Goal: Book appointment/travel/reservation

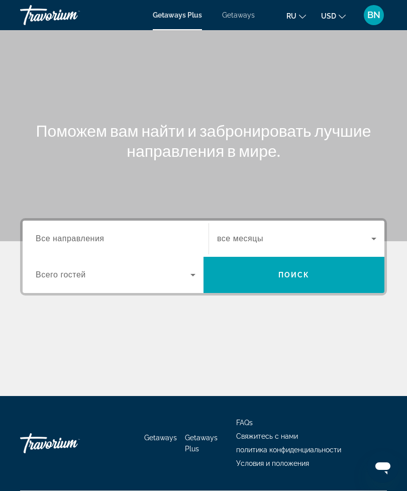
click at [169, 236] on input "Destination Все направления" at bounding box center [116, 239] width 160 height 12
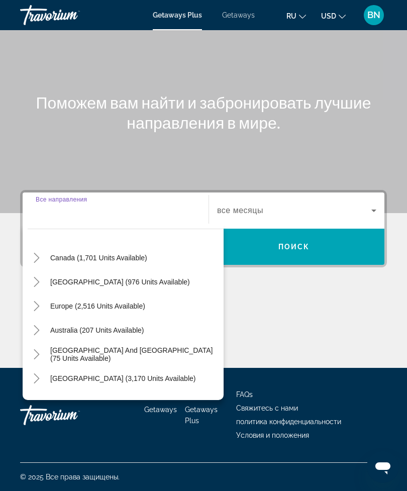
scroll to position [72, 0]
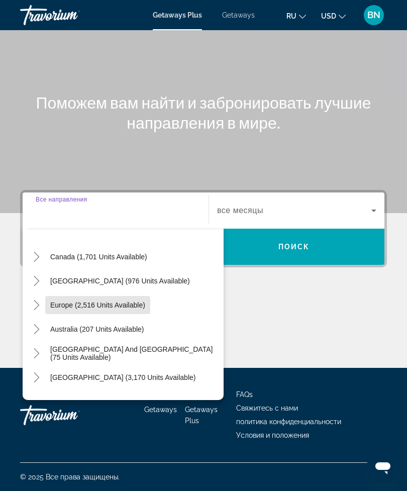
click at [148, 303] on span "Search widget" at bounding box center [97, 305] width 105 height 24
type input "**********"
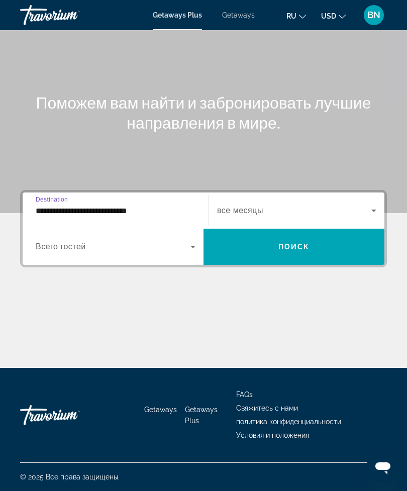
click at [193, 248] on icon "Search widget" at bounding box center [193, 247] width 12 height 12
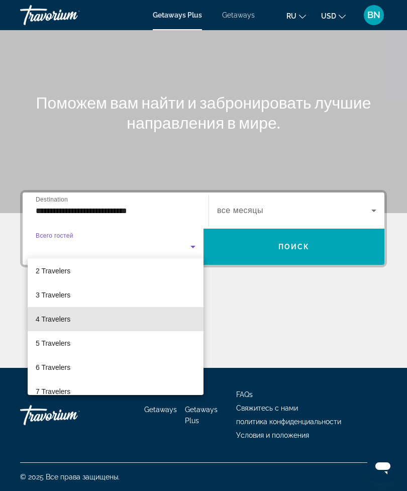
scroll to position [29, 0]
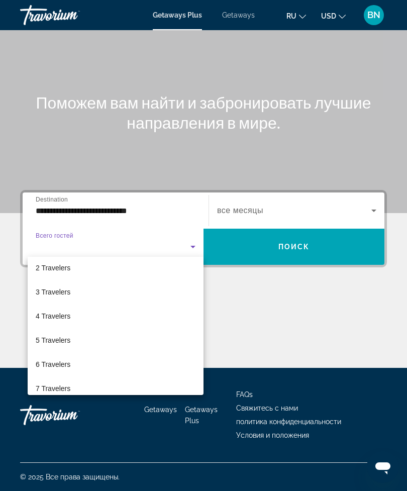
click at [376, 208] on div at bounding box center [203, 245] width 407 height 491
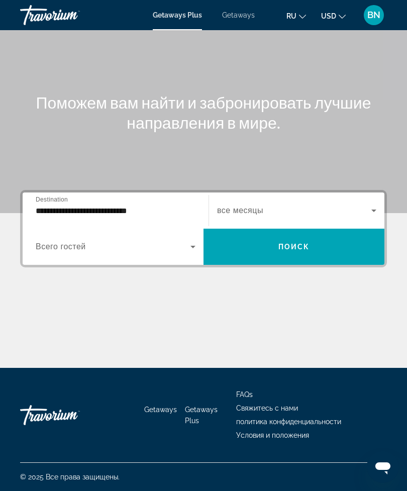
click at [371, 209] on icon "Search widget" at bounding box center [374, 210] width 12 height 12
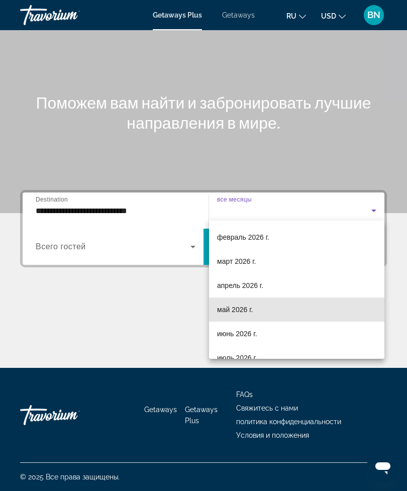
scroll to position [147, 0]
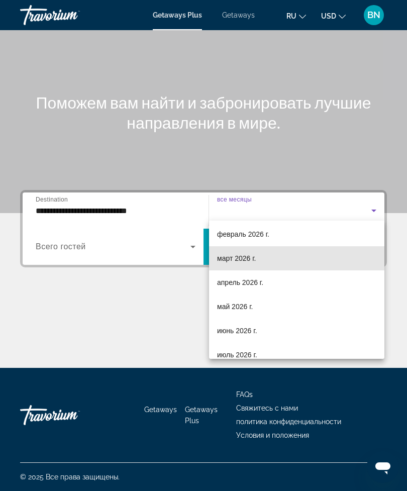
click at [244, 262] on span "март 2026 г." at bounding box center [236, 258] width 39 height 12
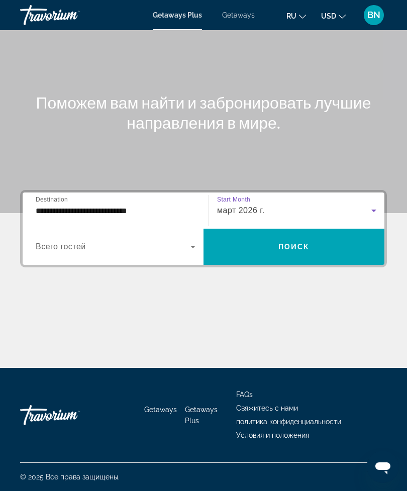
click at [339, 245] on span "Search widget" at bounding box center [293, 247] width 181 height 24
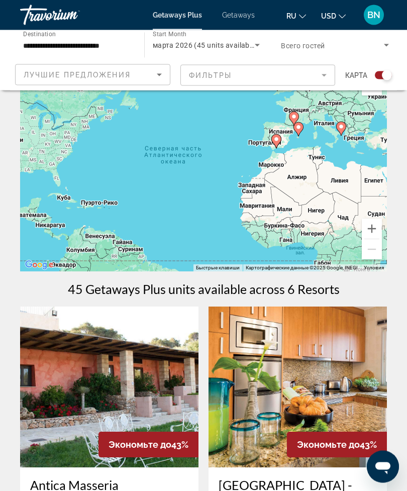
scroll to position [29, 0]
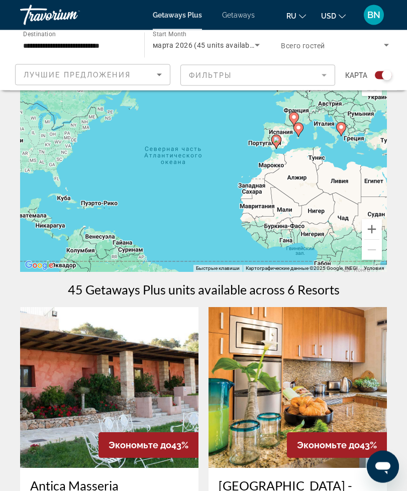
click at [120, 48] on input "**********" at bounding box center [77, 46] width 108 height 12
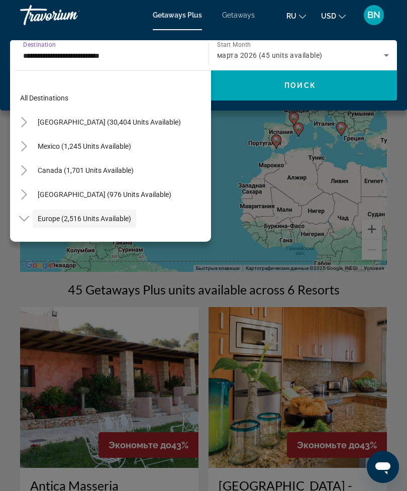
scroll to position [0, 0]
click at [167, 56] on input "**********" at bounding box center [106, 56] width 167 height 12
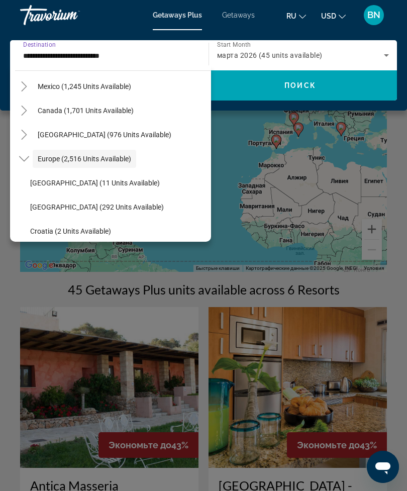
click at [158, 56] on input "**********" at bounding box center [106, 56] width 167 height 12
click at [247, 152] on div "Main content" at bounding box center [203, 245] width 407 height 491
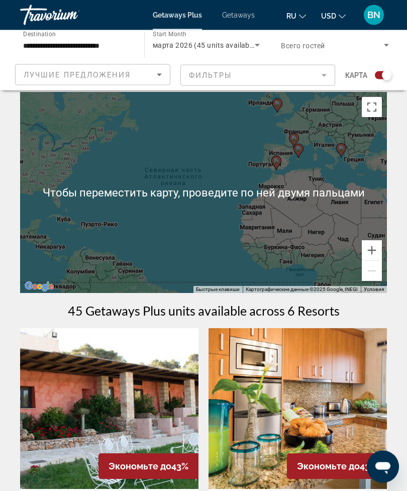
scroll to position [0, 0]
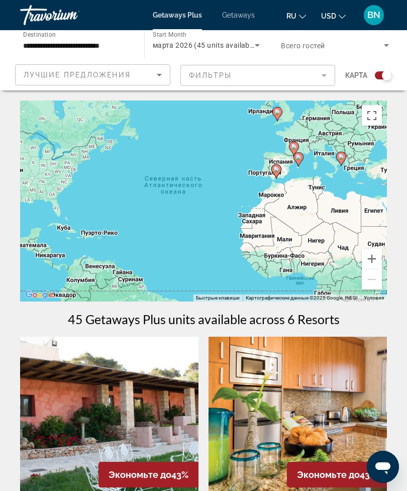
click at [328, 79] on mat-form-field "Фильтры" at bounding box center [257, 75] width 155 height 21
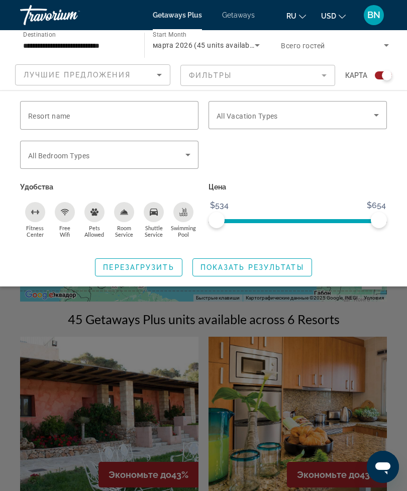
click at [159, 76] on icon "Sort by" at bounding box center [159, 75] width 5 height 3
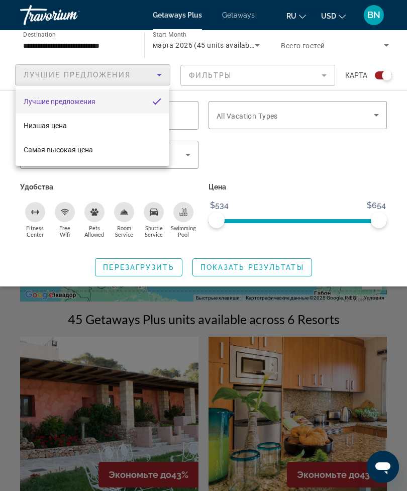
click at [254, 178] on div at bounding box center [203, 245] width 407 height 491
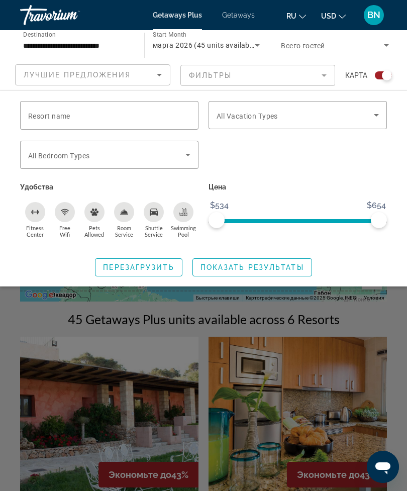
click at [323, 73] on mat-form-field "Фильтры" at bounding box center [257, 75] width 155 height 21
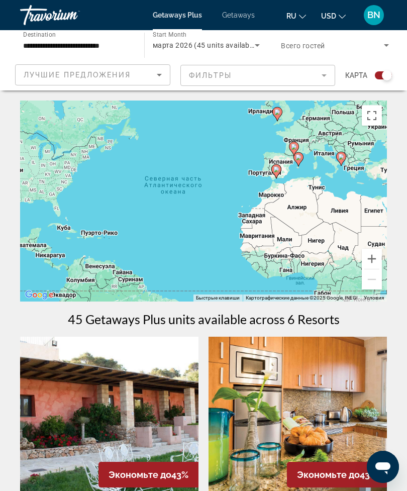
click at [324, 78] on mat-form-field "Фильтры" at bounding box center [257, 75] width 155 height 21
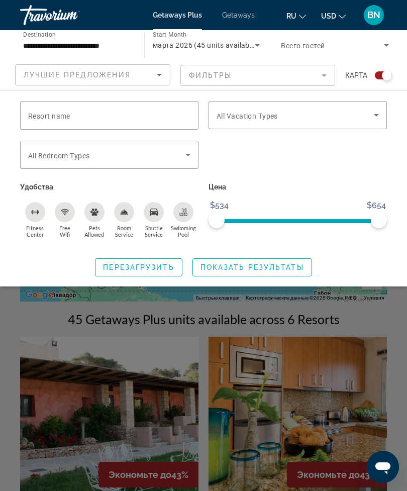
click at [370, 119] on span "Search widget" at bounding box center [294, 115] width 157 height 12
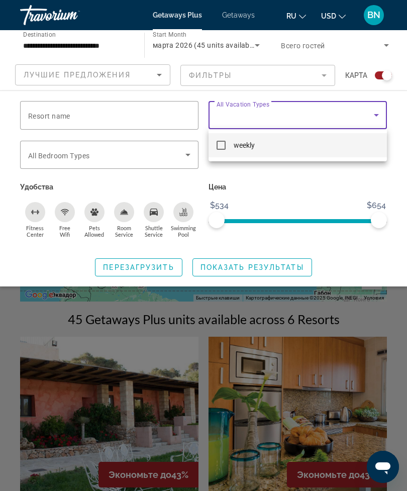
click at [316, 190] on div at bounding box center [203, 245] width 407 height 491
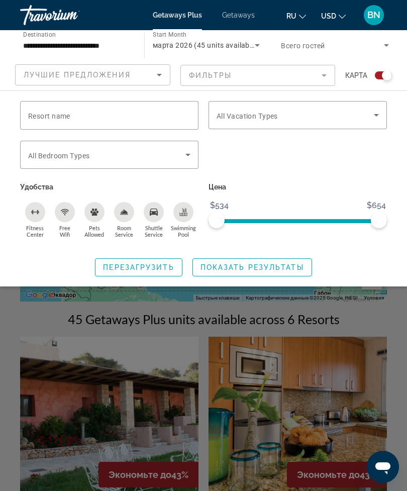
click at [142, 119] on input "Resort name" at bounding box center [109, 115] width 162 height 12
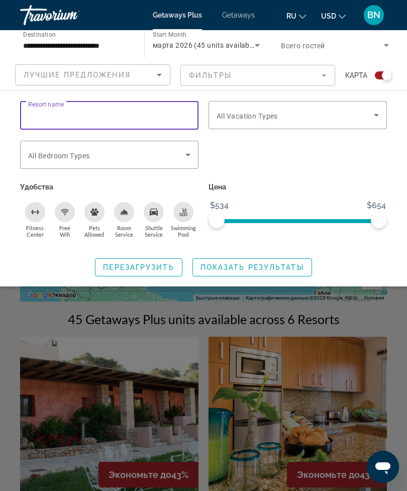
click at [387, 46] on icon "Search widget" at bounding box center [386, 45] width 5 height 3
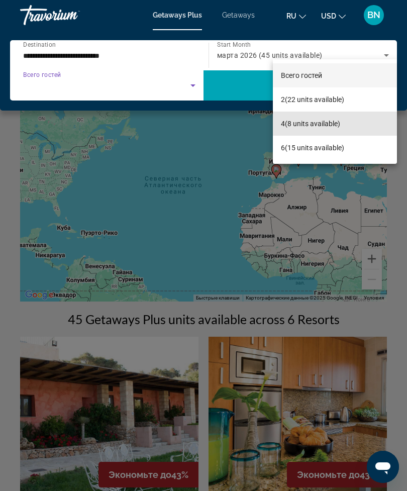
click at [286, 128] on span "4 (8 units available)" at bounding box center [310, 124] width 59 height 12
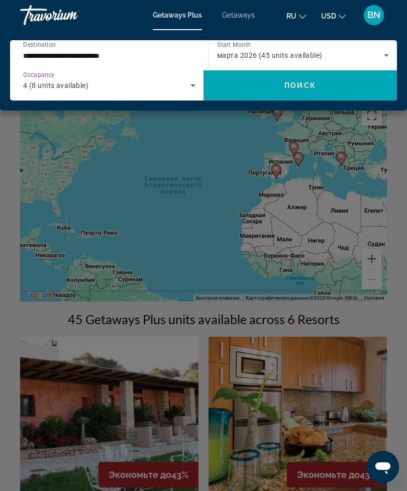
click at [283, 55] on span "марта 2026 (45 units available)" at bounding box center [269, 55] width 105 height 8
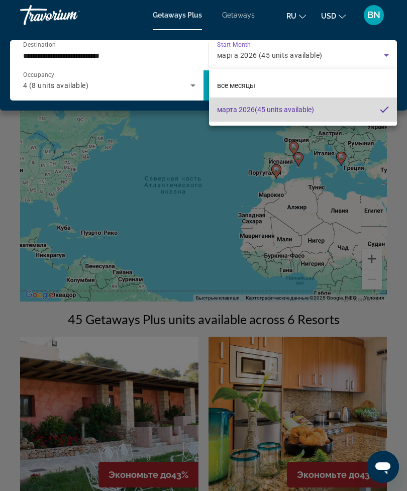
click at [279, 113] on span "[DATE] (45 units available)" at bounding box center [265, 109] width 97 height 12
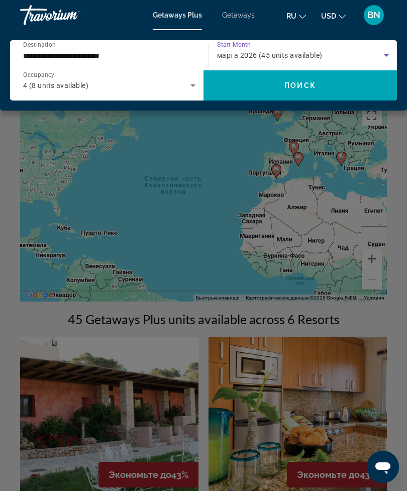
click at [387, 52] on icon "Search widget" at bounding box center [386, 55] width 12 height 12
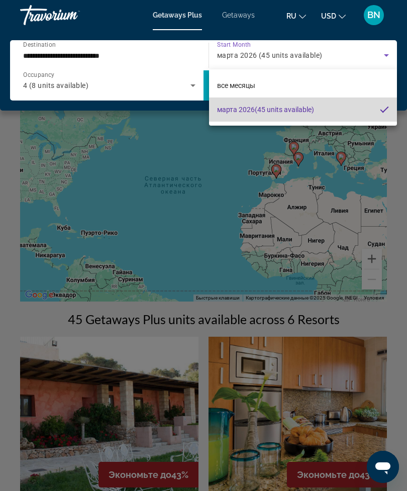
click at [347, 112] on mat-option "[DATE] (45 units available)" at bounding box center [303, 109] width 188 height 24
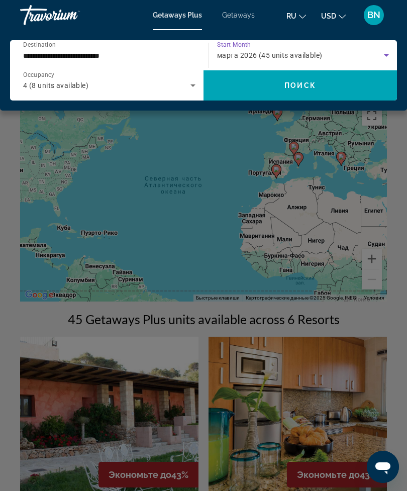
click at [392, 52] on icon "Search widget" at bounding box center [386, 55] width 12 height 12
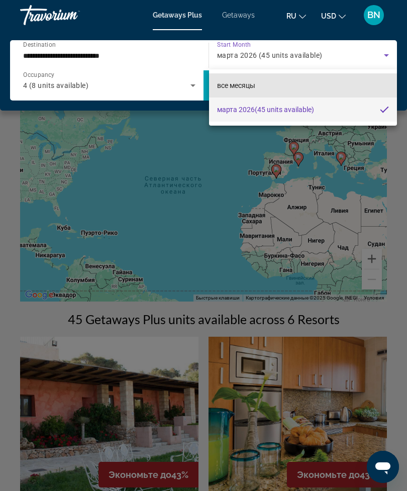
click at [358, 80] on mat-option "все месяцы" at bounding box center [303, 85] width 188 height 24
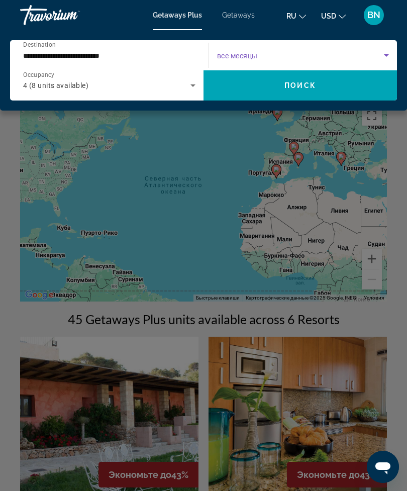
click at [390, 51] on icon "Search widget" at bounding box center [386, 55] width 12 height 12
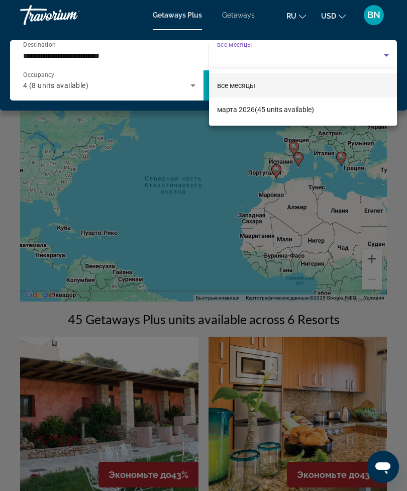
click at [304, 16] on div at bounding box center [203, 245] width 407 height 491
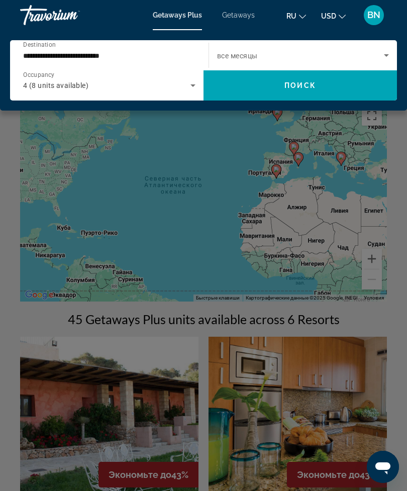
click at [303, 19] on button "ru English Español Français Italiano Português русский" at bounding box center [296, 16] width 20 height 15
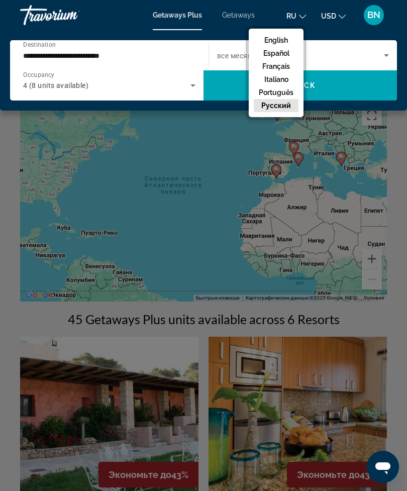
click at [207, 186] on div "Main content" at bounding box center [203, 245] width 407 height 491
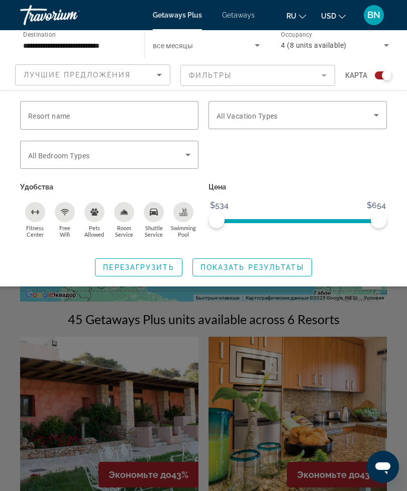
click at [327, 76] on mat-form-field "Фильтры" at bounding box center [257, 75] width 155 height 21
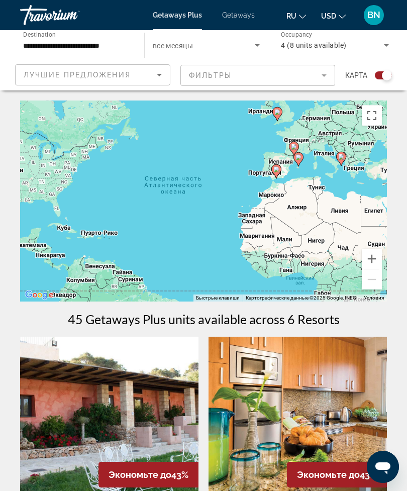
click at [322, 46] on span "4 (8 units available)" at bounding box center [313, 45] width 65 height 8
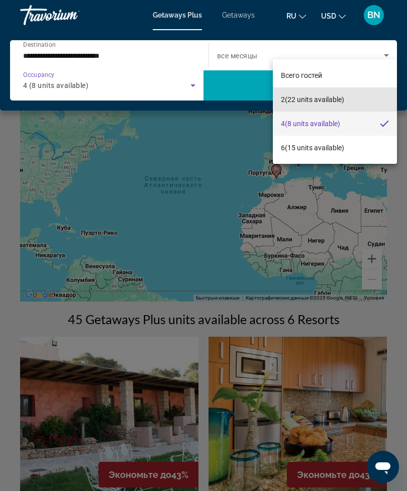
click at [286, 103] on span "2 (22 units available)" at bounding box center [312, 99] width 63 height 12
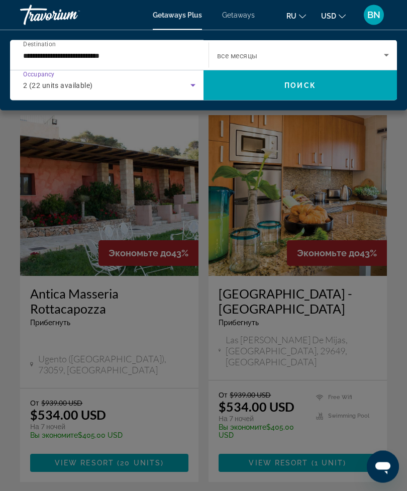
scroll to position [220, 0]
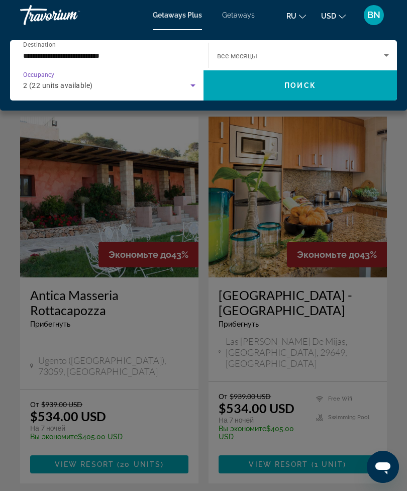
click at [53, 121] on div "Main content" at bounding box center [203, 245] width 407 height 491
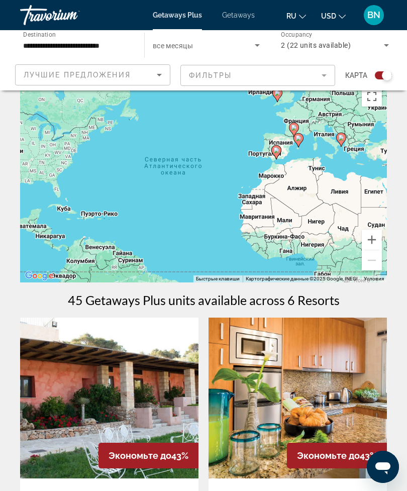
scroll to position [0, 0]
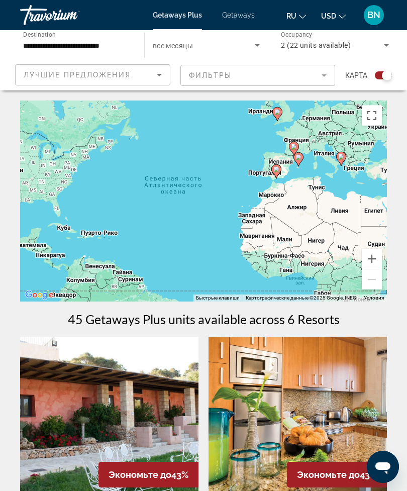
click at [86, 243] on div "Чтобы активировать перетаскивание с помощью клавиатуры, нажмите Alt + Ввод. Пос…" at bounding box center [203, 200] width 367 height 201
click at [290, 141] on gmp-advanced-marker "Main content" at bounding box center [294, 148] width 10 height 15
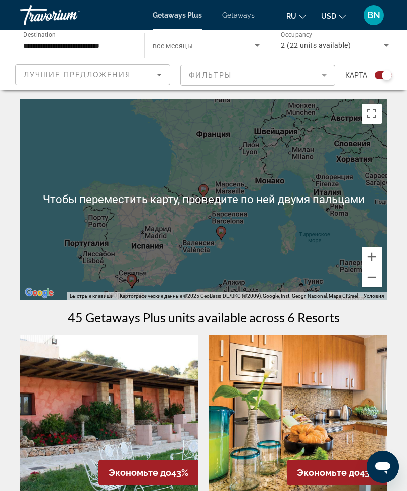
scroll to position [4, 0]
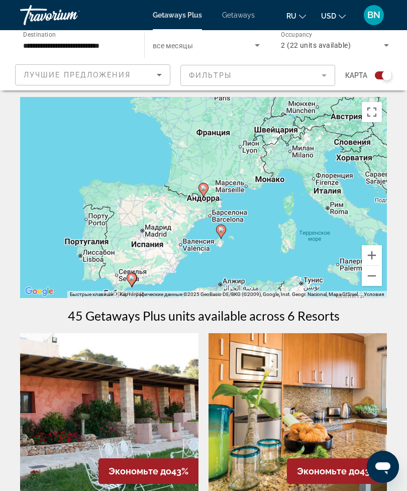
click at [225, 269] on div "Чтобы активировать перетаскивание с помощью клавиатуры, нажмите Alt + Ввод. Пос…" at bounding box center [203, 197] width 367 height 201
click at [149, 238] on div "Чтобы активировать перетаскивание с помощью клавиатуры, нажмите Alt + Ввод. Пос…" at bounding box center [203, 197] width 367 height 201
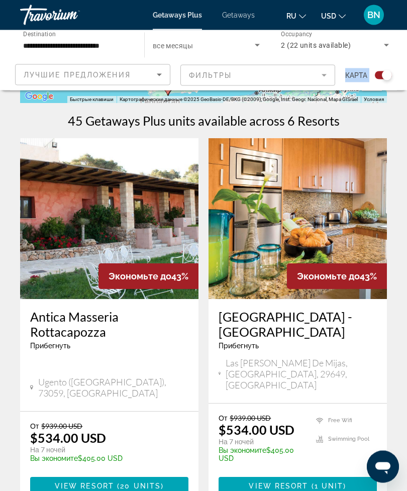
scroll to position [198, 0]
click at [55, 270] on img "Main content" at bounding box center [109, 218] width 178 height 161
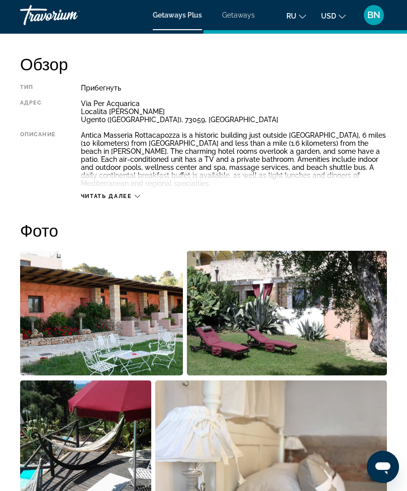
scroll to position [503, 0]
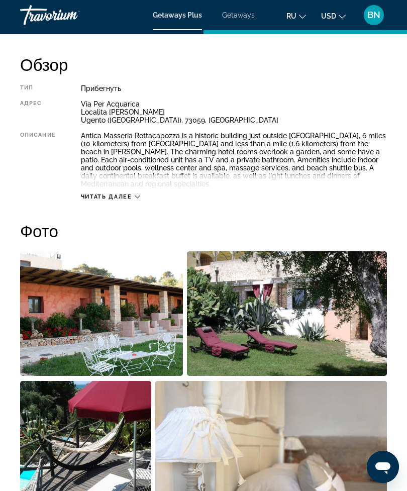
click at [87, 195] on span "Читать далее" at bounding box center [106, 196] width 51 height 7
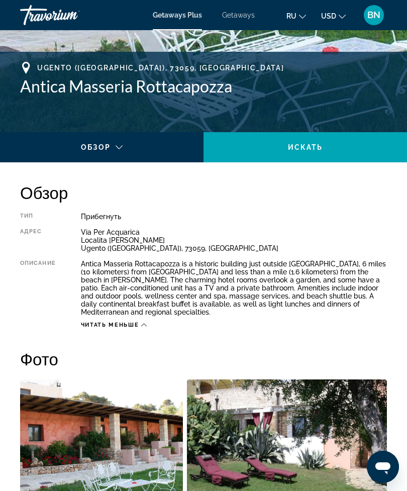
scroll to position [374, 0]
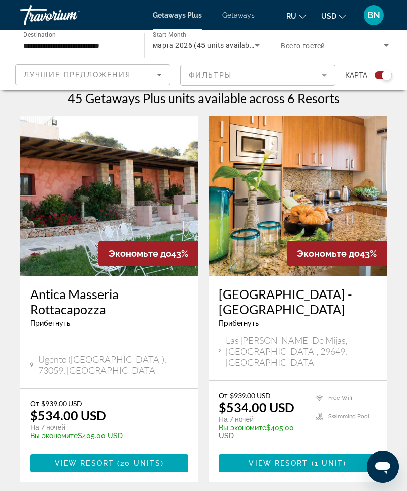
scroll to position [224, 0]
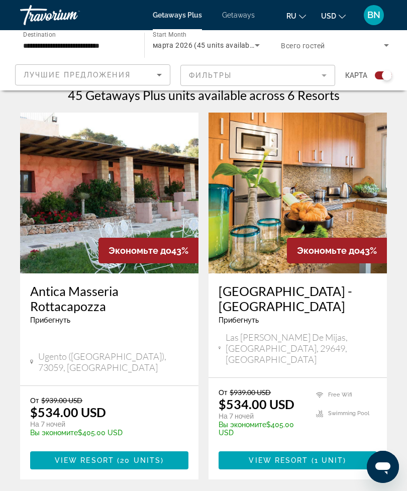
click at [257, 247] on img "Main content" at bounding box center [297, 193] width 178 height 161
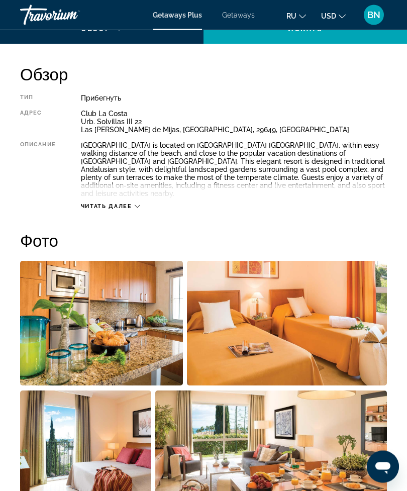
scroll to position [494, 0]
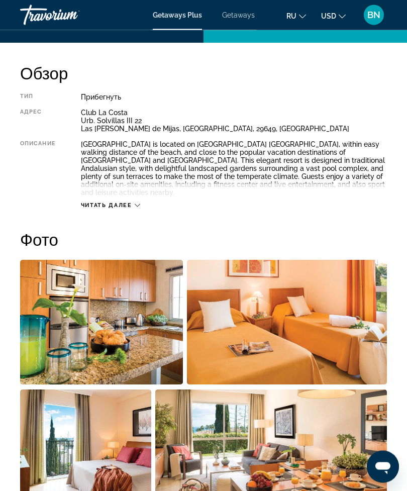
click at [96, 202] on span "Читать далее" at bounding box center [106, 205] width 51 height 7
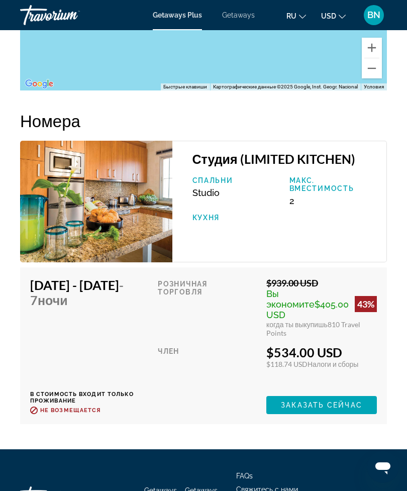
scroll to position [2158, 0]
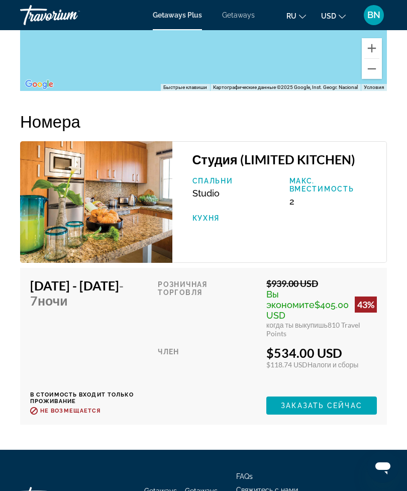
click at [232, 221] on div "Студия (LIMITED KITCHEN) Спальни Studio Макс. вместимость 2 Кухня" at bounding box center [279, 202] width 215 height 122
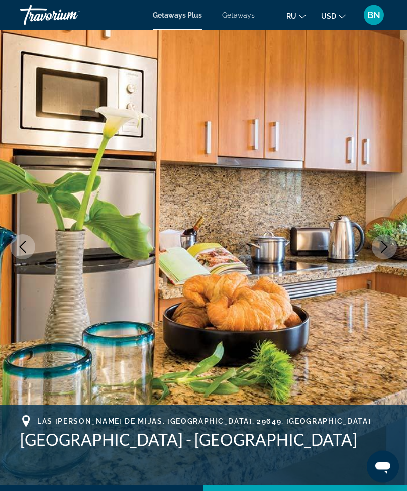
scroll to position [0, 0]
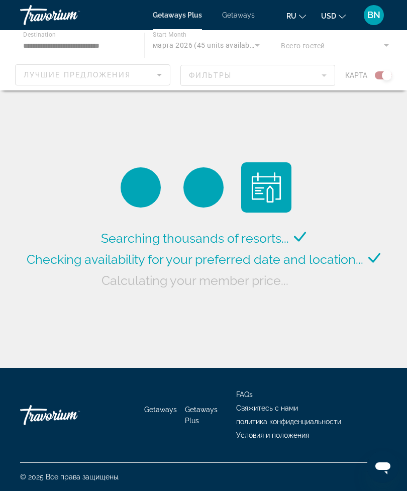
click at [328, 84] on div "Main content" at bounding box center [203, 60] width 407 height 60
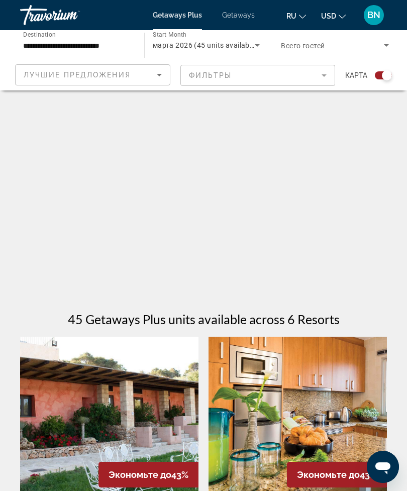
click at [322, 72] on mat-form-field "Фильтры" at bounding box center [257, 75] width 155 height 21
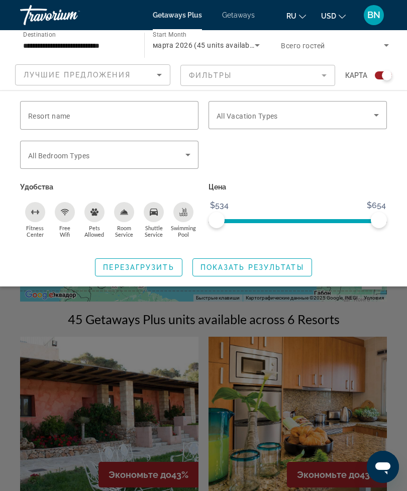
click at [325, 68] on mat-form-field "Фильтры" at bounding box center [257, 75] width 155 height 21
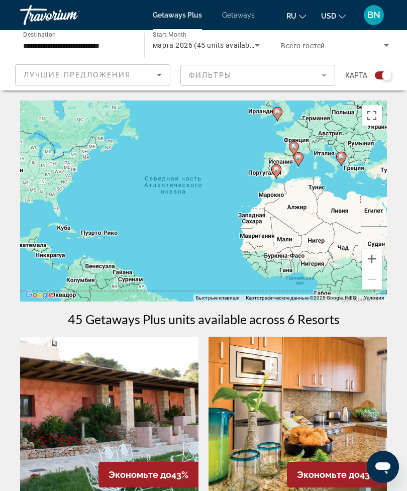
click at [331, 47] on span "Search widget" at bounding box center [332, 45] width 103 height 12
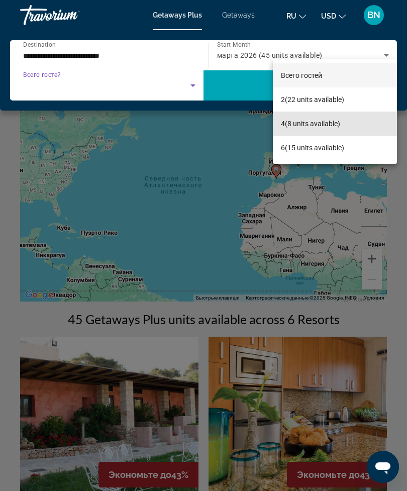
click at [322, 124] on span "4 (8 units available)" at bounding box center [310, 124] width 59 height 12
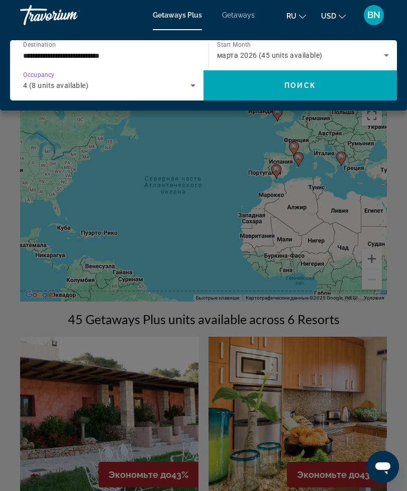
click at [238, 87] on span "Search widget" at bounding box center [299, 85] width 193 height 24
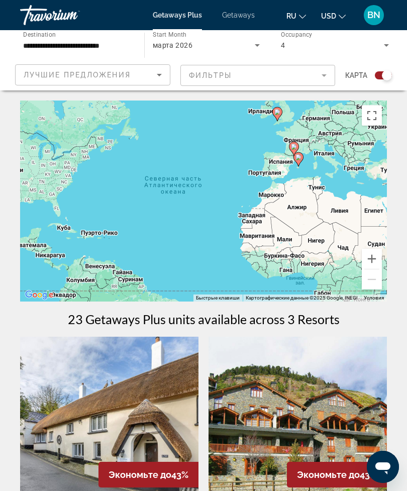
click at [323, 72] on mat-form-field "Фильтры" at bounding box center [257, 75] width 155 height 21
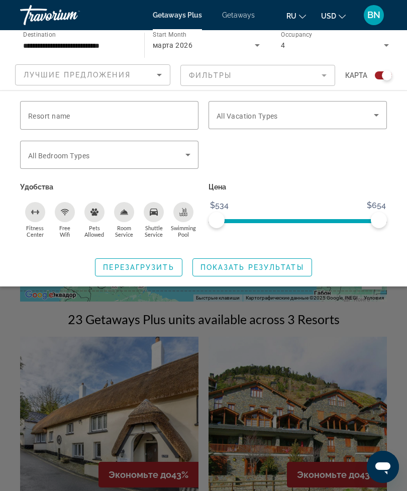
click at [371, 115] on icon "Search widget" at bounding box center [376, 115] width 12 height 12
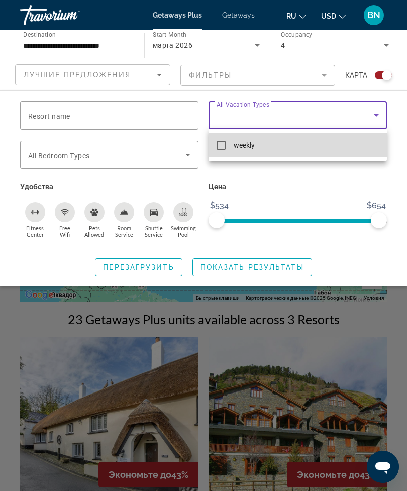
click at [222, 142] on mat-pseudo-checkbox at bounding box center [220, 145] width 9 height 9
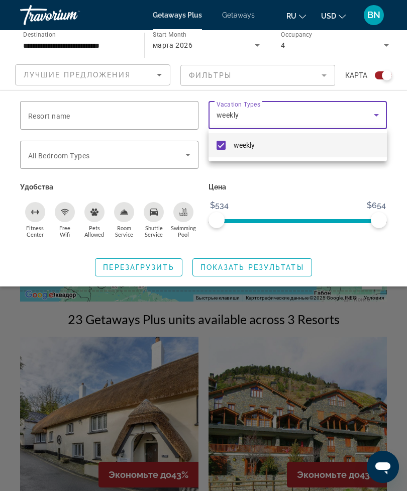
click at [188, 156] on div at bounding box center [203, 245] width 407 height 491
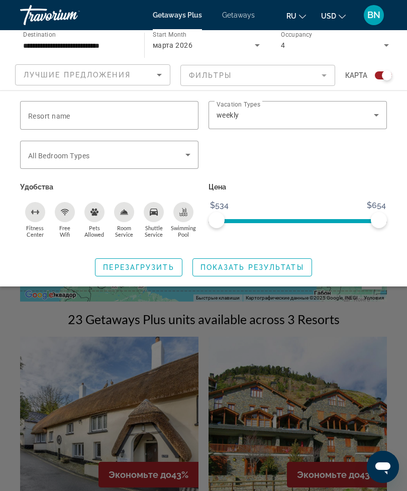
click at [187, 154] on icon "Search widget" at bounding box center [187, 155] width 5 height 3
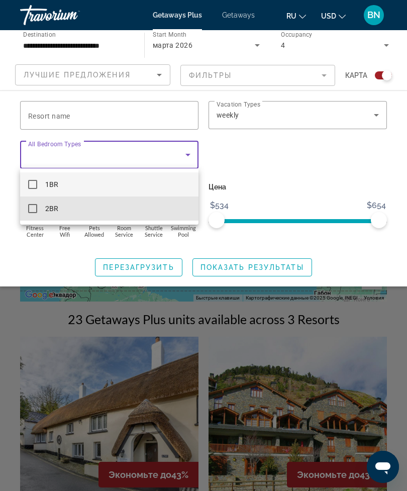
click at [33, 209] on mat-pseudo-checkbox at bounding box center [32, 208] width 9 height 9
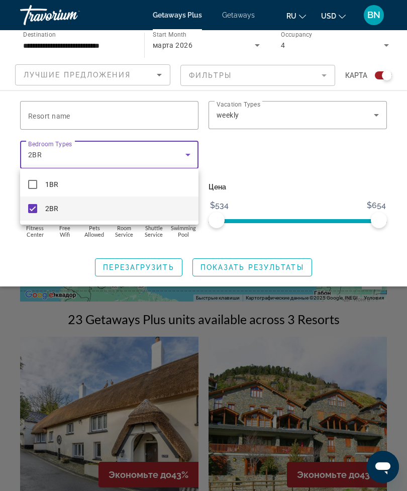
click at [232, 262] on div at bounding box center [203, 245] width 407 height 491
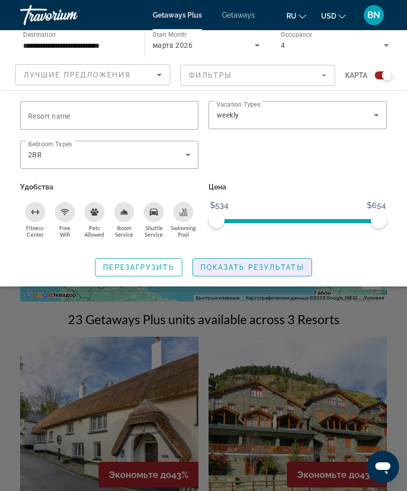
click at [229, 267] on span "Показать результаты" at bounding box center [251, 267] width 103 height 8
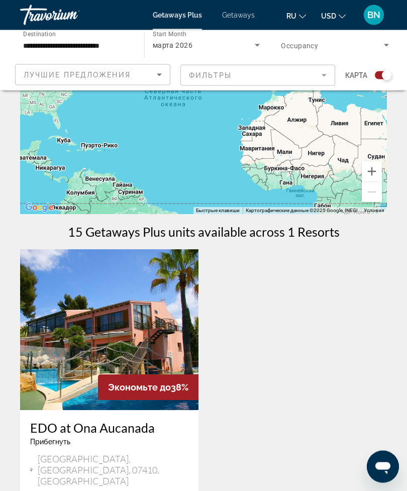
scroll to position [92, 0]
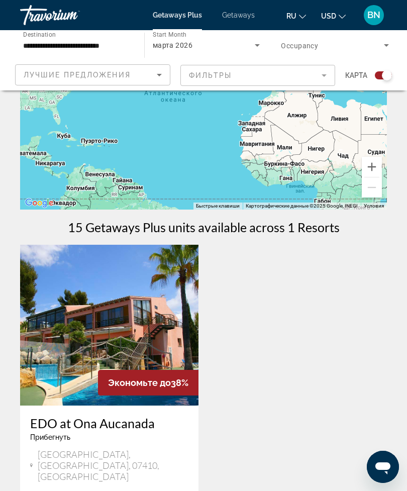
click at [60, 319] on img "Main content" at bounding box center [109, 325] width 178 height 161
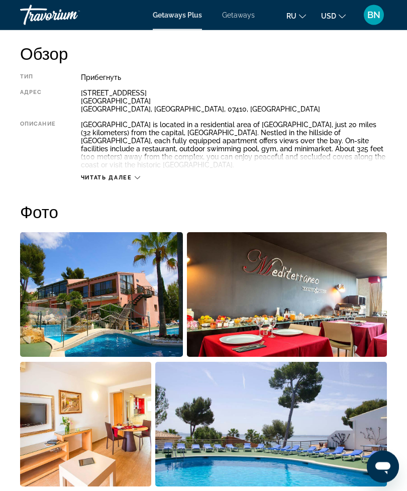
scroll to position [516, 0]
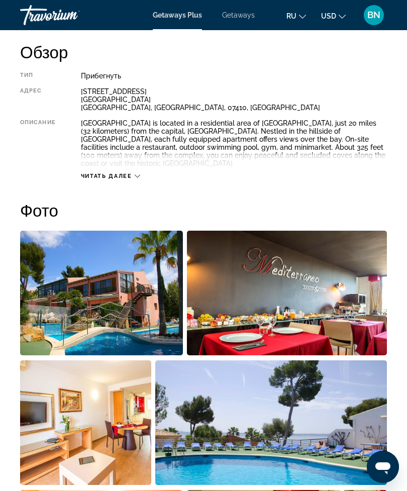
click at [89, 173] on span "Читать далее" at bounding box center [106, 176] width 51 height 7
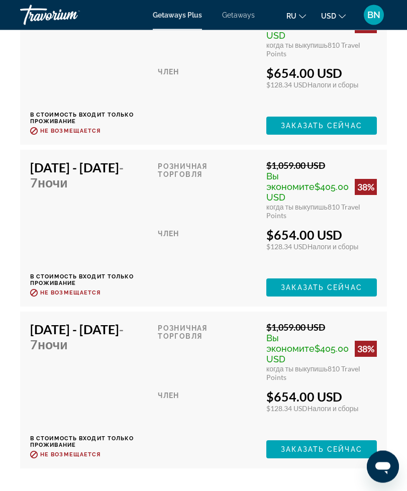
scroll to position [2557, 0]
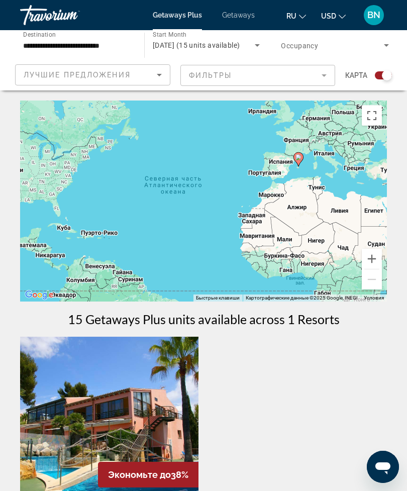
click at [392, 43] on icon "Search widget" at bounding box center [386, 45] width 12 height 12
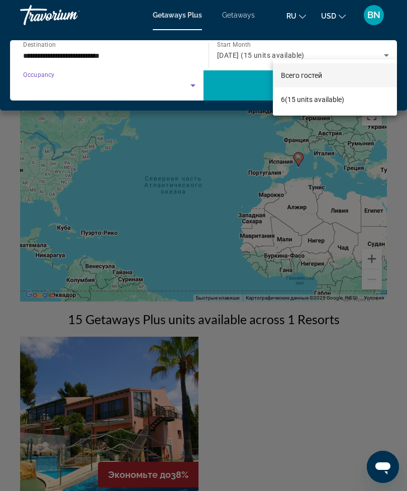
click at [341, 171] on div at bounding box center [203, 245] width 407 height 491
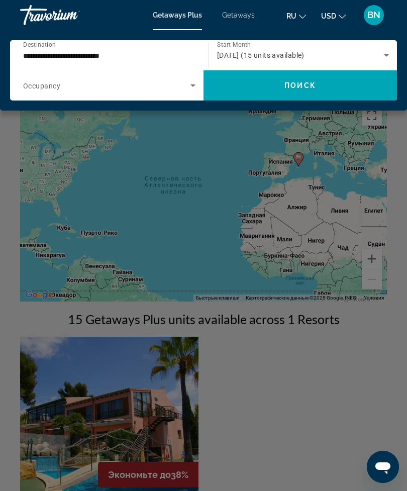
click at [388, 56] on icon "Search widget" at bounding box center [386, 55] width 12 height 12
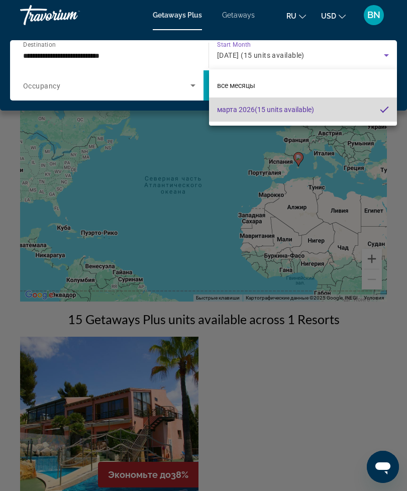
click at [334, 114] on mat-option "[DATE] (15 units available)" at bounding box center [303, 109] width 188 height 24
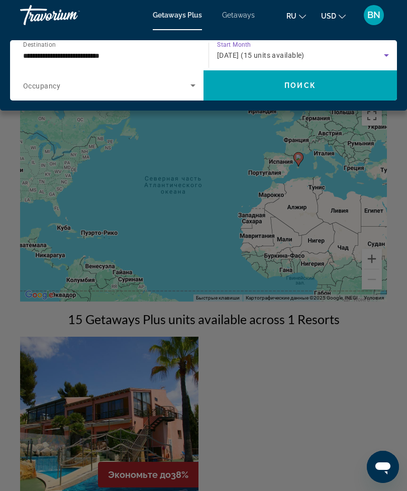
click at [348, 59] on div "[DATE] (15 units available)" at bounding box center [300, 55] width 167 height 12
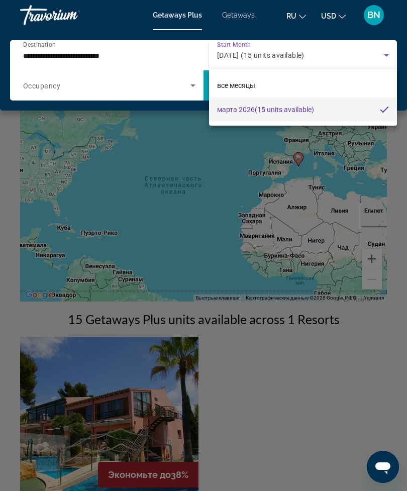
click at [235, 21] on div at bounding box center [203, 245] width 407 height 491
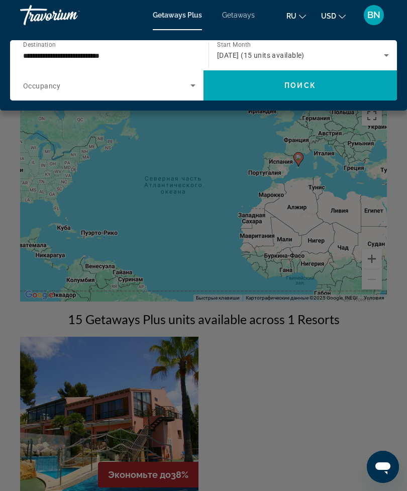
click at [241, 18] on span "Getaways" at bounding box center [238, 15] width 33 height 8
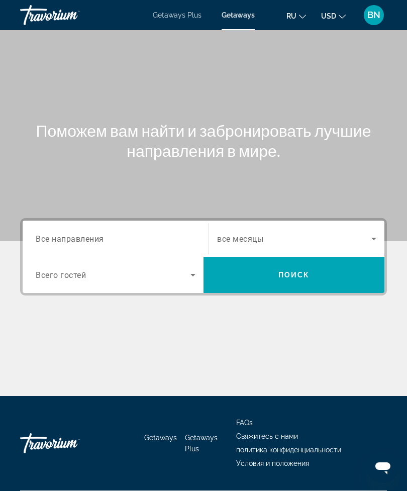
click at [163, 242] on input "Destination Все направления" at bounding box center [116, 239] width 160 height 12
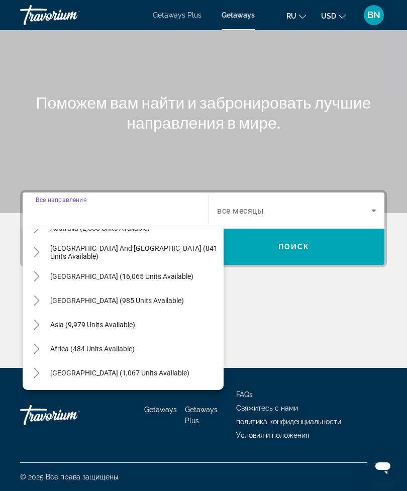
scroll to position [163, 0]
click at [163, 318] on span "Search widget" at bounding box center [134, 324] width 178 height 24
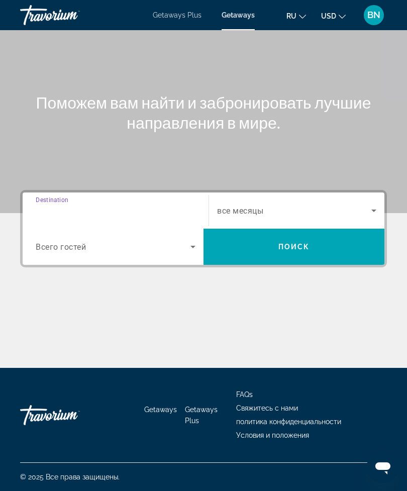
type input "**********"
click at [194, 246] on icon "Search widget" at bounding box center [193, 247] width 12 height 12
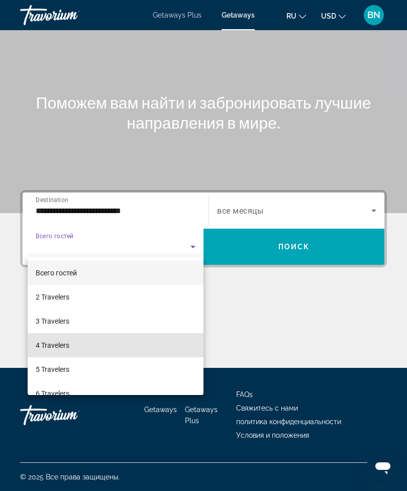
click at [73, 347] on mat-option "4 Travelers" at bounding box center [116, 345] width 176 height 24
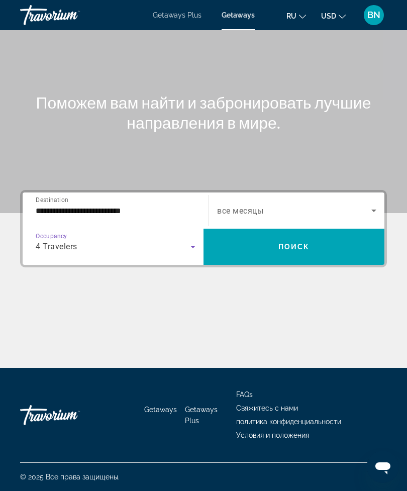
click at [372, 209] on icon "Search widget" at bounding box center [374, 210] width 12 height 12
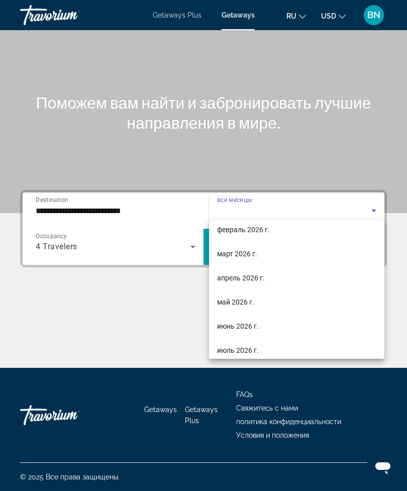
scroll to position [150, 0]
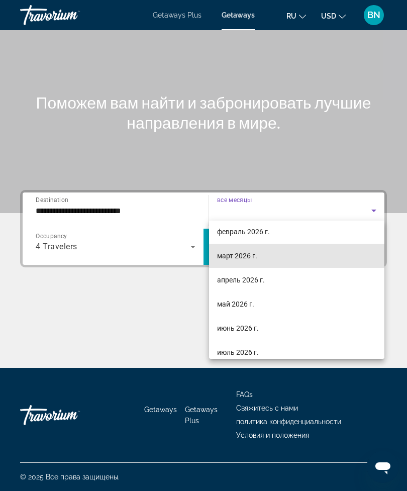
click at [258, 258] on mat-option "март 2026 г." at bounding box center [296, 256] width 175 height 24
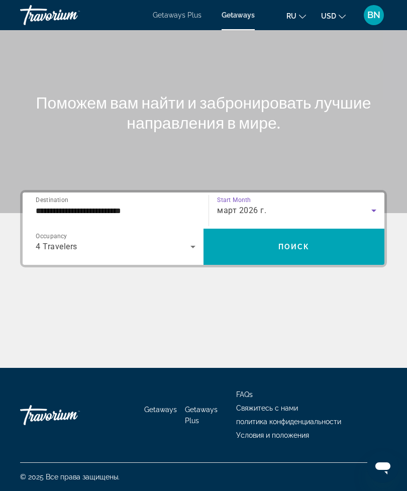
click at [326, 244] on span "Search widget" at bounding box center [293, 247] width 181 height 24
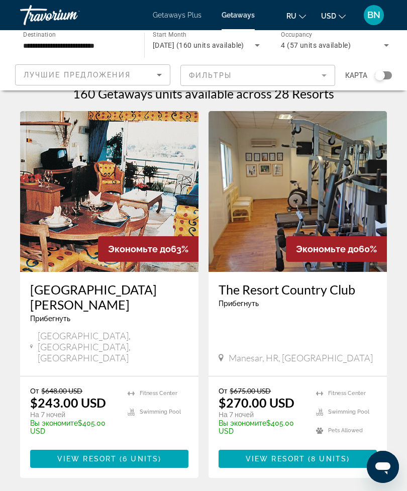
scroll to position [14, 0]
click at [145, 203] on img "Main content" at bounding box center [109, 191] width 178 height 161
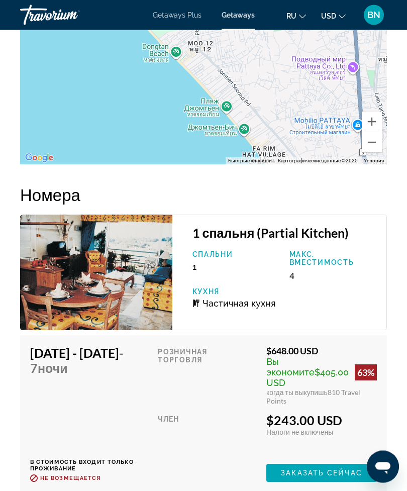
scroll to position [1489, 0]
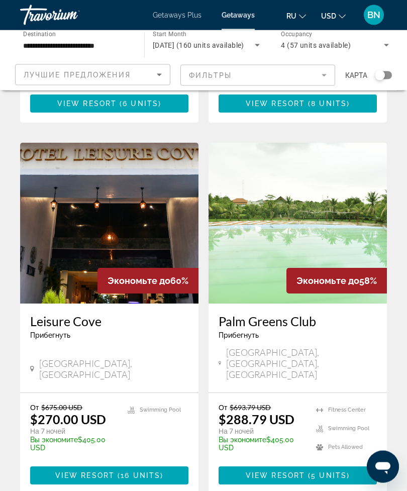
scroll to position [374, 0]
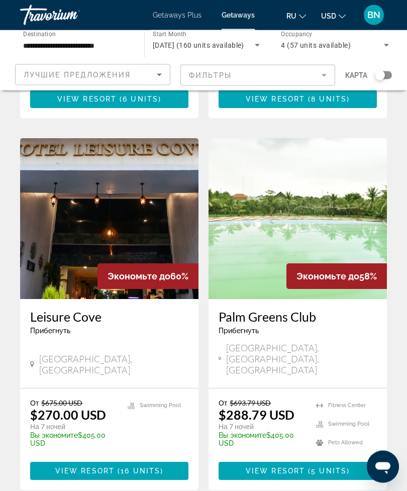
click at [154, 309] on h3 "Leisure Cove" at bounding box center [109, 316] width 158 height 15
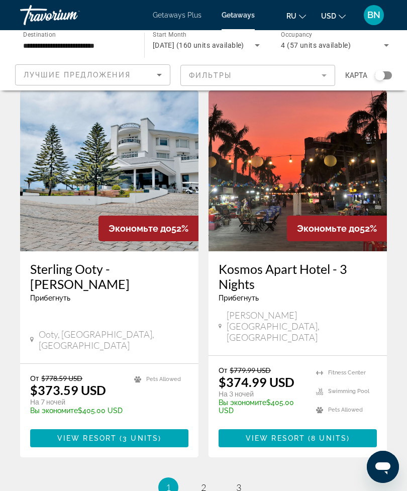
scroll to position [1909, 0]
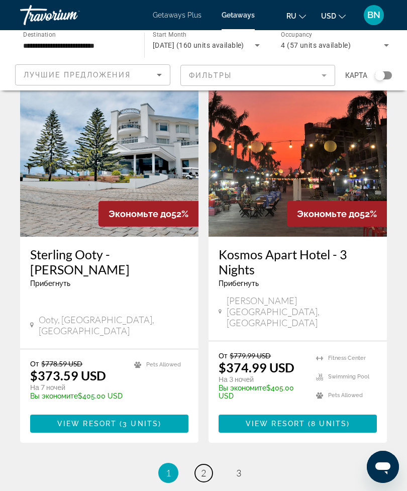
click at [211, 464] on link "page 2" at bounding box center [204, 473] width 18 height 18
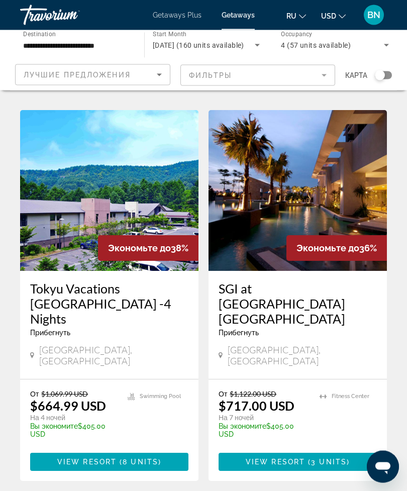
scroll to position [1942, 0]
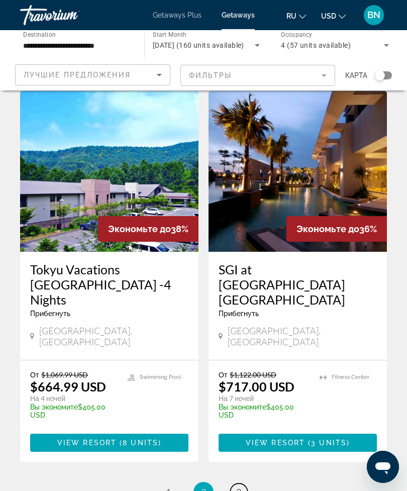
click at [246, 483] on link "page 3" at bounding box center [239, 492] width 18 height 18
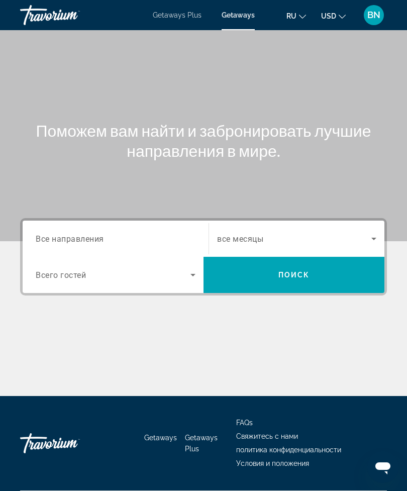
click at [143, 237] on input "Destination Все направления" at bounding box center [116, 239] width 160 height 12
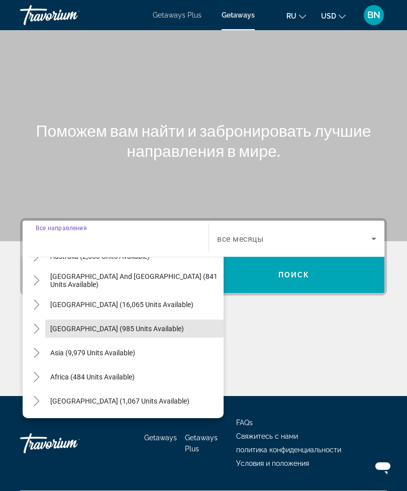
click at [111, 330] on span "[GEOGRAPHIC_DATA] (985 units available)" at bounding box center [117, 328] width 134 height 8
type input "**********"
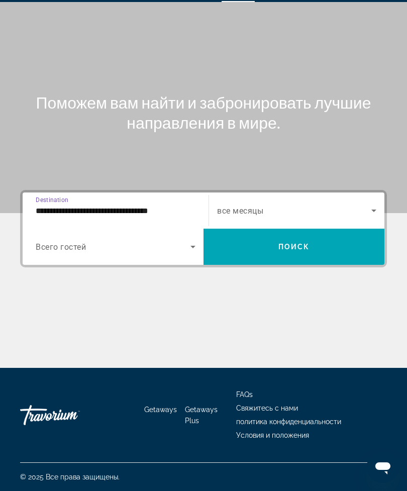
scroll to position [32, 0]
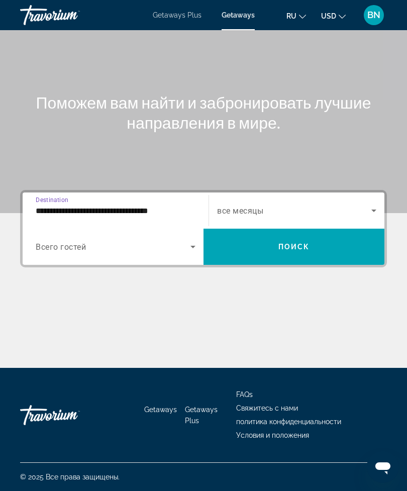
click at [192, 242] on icon "Search widget" at bounding box center [193, 247] width 12 height 12
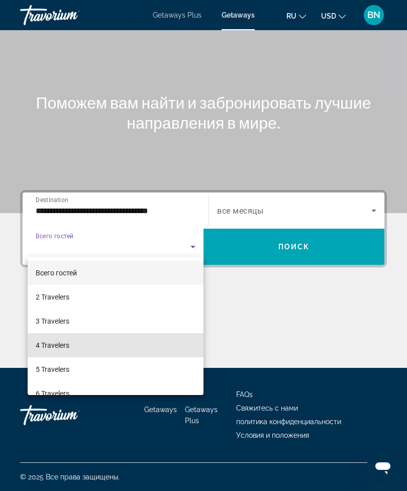
click at [104, 348] on mat-option "4 Travelers" at bounding box center [116, 345] width 176 height 24
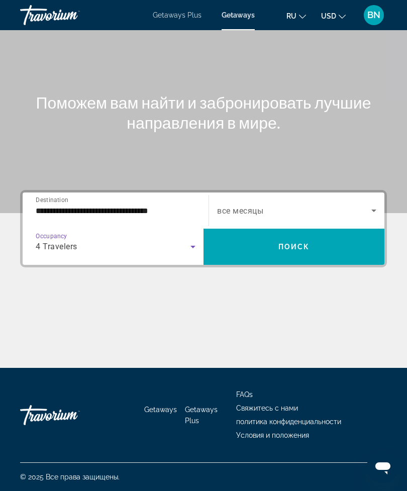
click at [374, 204] on icon "Search widget" at bounding box center [374, 210] width 12 height 12
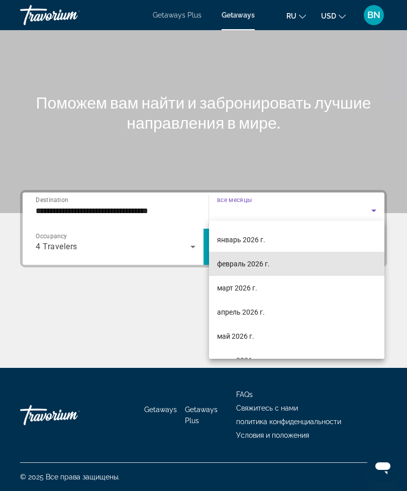
scroll to position [118, 0]
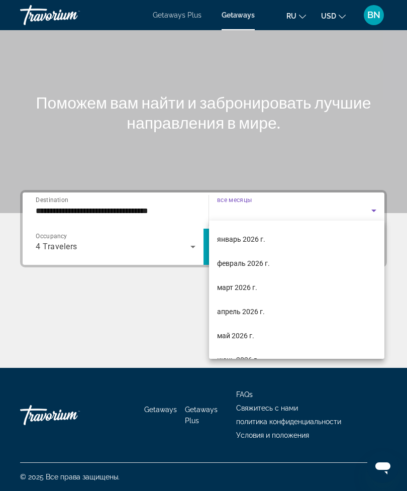
click at [339, 289] on mat-option "март 2026 г." at bounding box center [296, 287] width 175 height 24
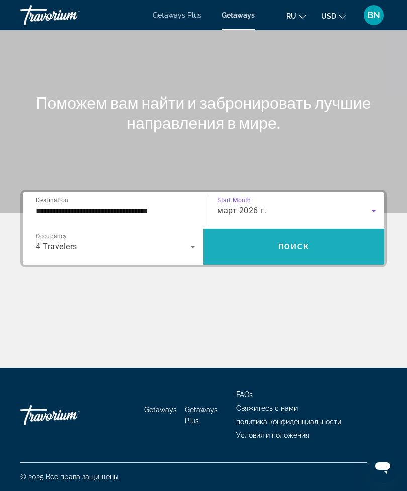
click at [351, 249] on span "Search widget" at bounding box center [293, 247] width 181 height 24
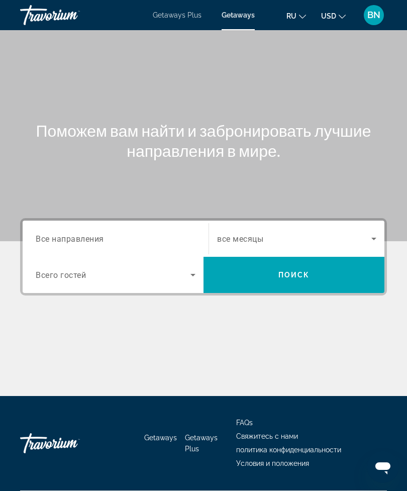
click at [174, 244] on input "Destination Все направления" at bounding box center [116, 239] width 160 height 12
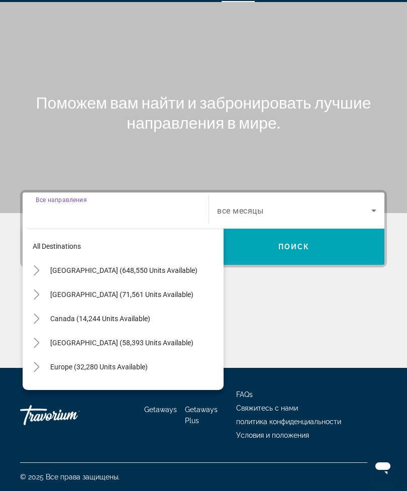
scroll to position [32, 0]
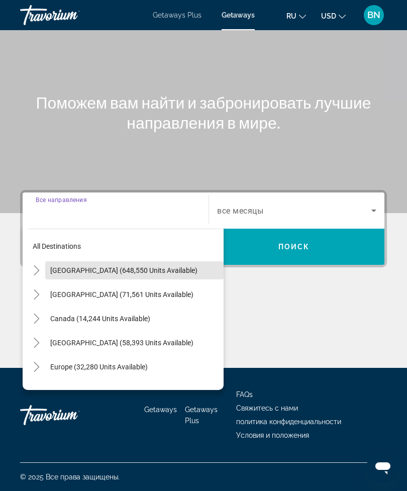
click at [159, 270] on span "Search widget" at bounding box center [134, 270] width 178 height 24
type input "**********"
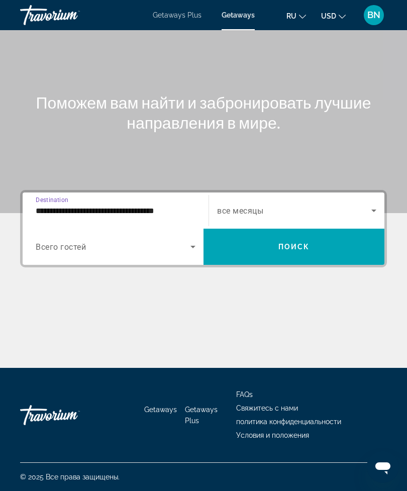
click at [194, 247] on icon "Search widget" at bounding box center [193, 247] width 12 height 12
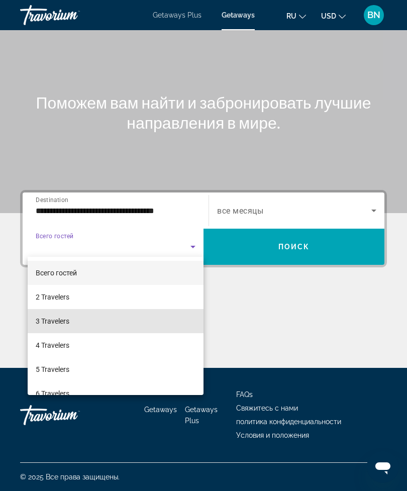
click at [140, 327] on mat-option "3 Travelers" at bounding box center [116, 321] width 176 height 24
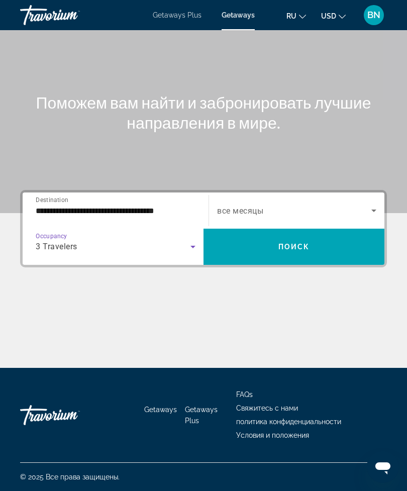
click at [376, 206] on icon "Search widget" at bounding box center [374, 210] width 12 height 12
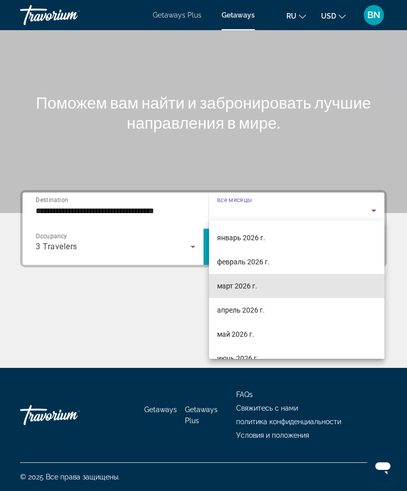
scroll to position [121, 0]
click at [301, 284] on mat-option "март 2026 г." at bounding box center [296, 284] width 175 height 24
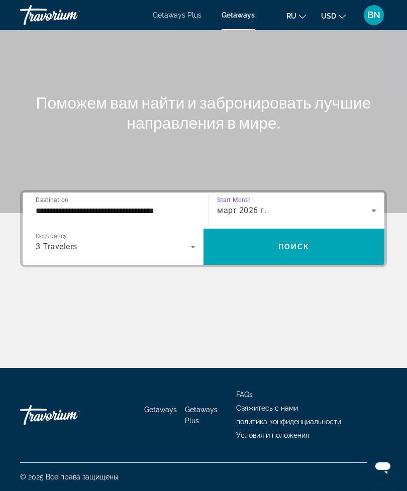
click at [327, 240] on span "Search widget" at bounding box center [293, 247] width 181 height 24
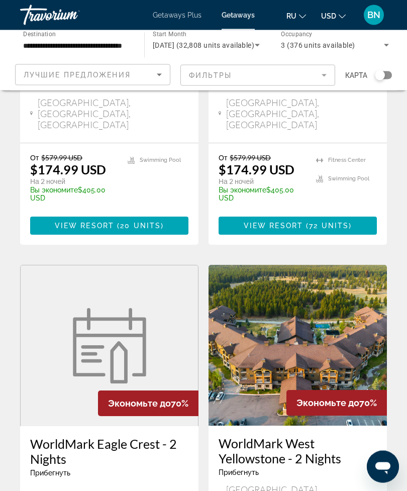
scroll to position [680, 0]
click at [353, 435] on h3 "WorldMark West Yellowstone - 2 Nights" at bounding box center [297, 450] width 158 height 30
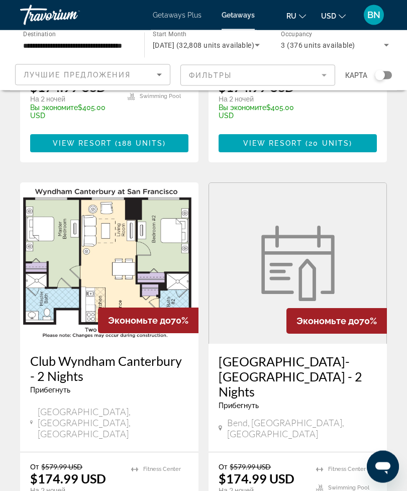
scroll to position [1971, 0]
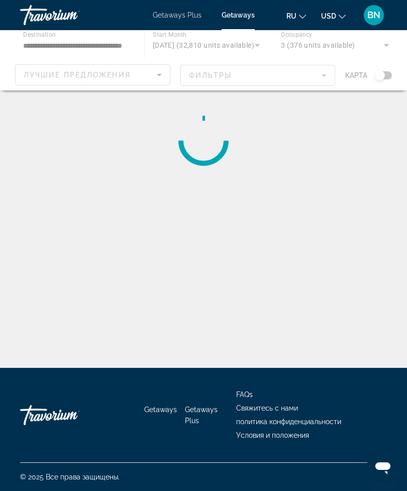
click at [323, 74] on div "Main content" at bounding box center [203, 60] width 407 height 60
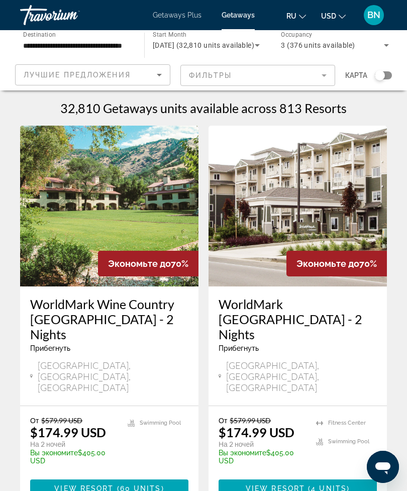
click at [321, 72] on mat-form-field "Фильтры" at bounding box center [257, 75] width 155 height 21
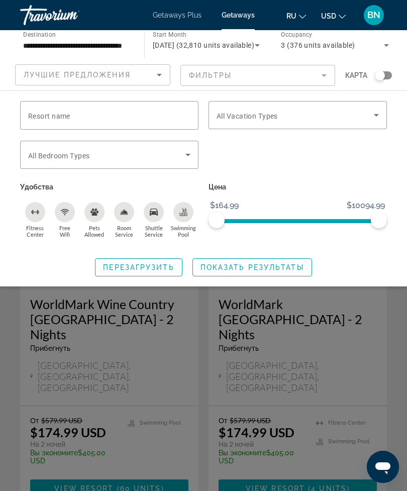
click at [378, 118] on icon "Search widget" at bounding box center [376, 115] width 12 height 12
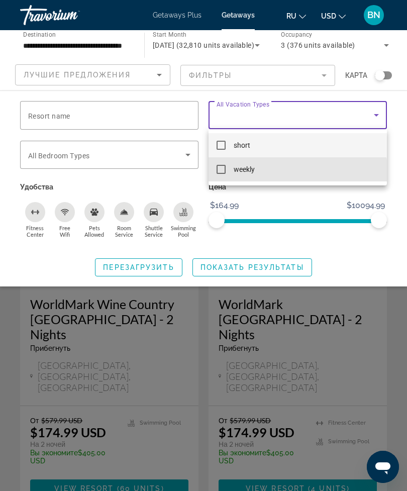
click at [296, 172] on mat-option "weekly" at bounding box center [297, 169] width 178 height 24
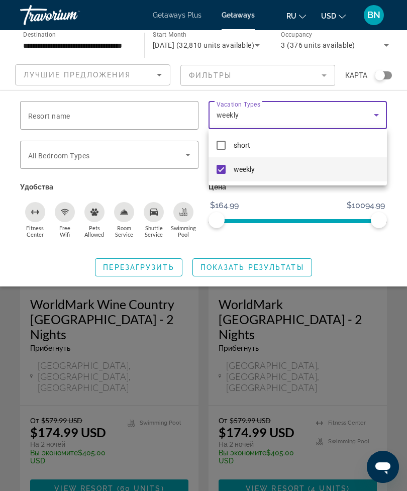
click at [286, 269] on div at bounding box center [203, 245] width 407 height 491
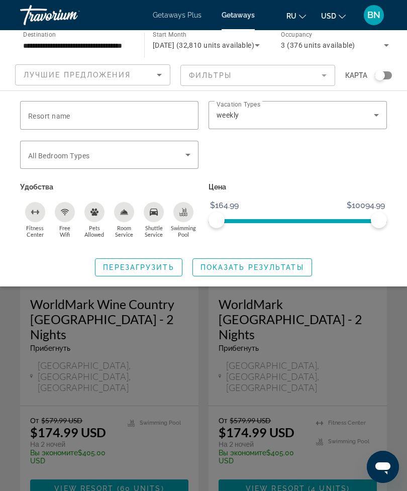
click at [232, 276] on span "Search widget" at bounding box center [252, 267] width 119 height 24
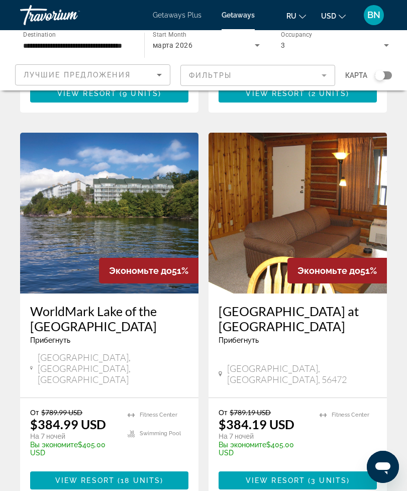
scroll to position [1907, 0]
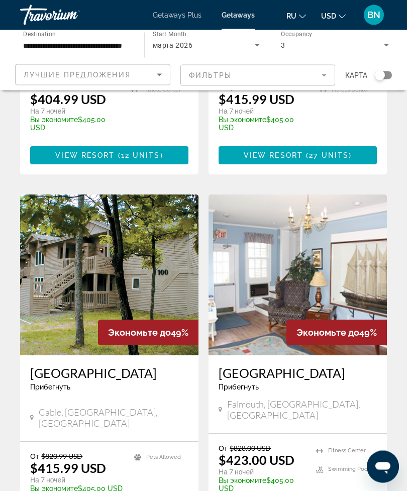
scroll to position [1872, 0]
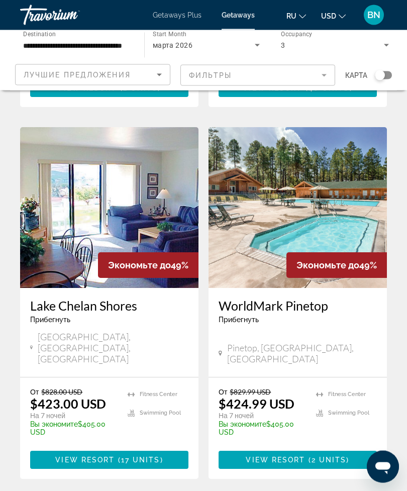
scroll to position [385, 0]
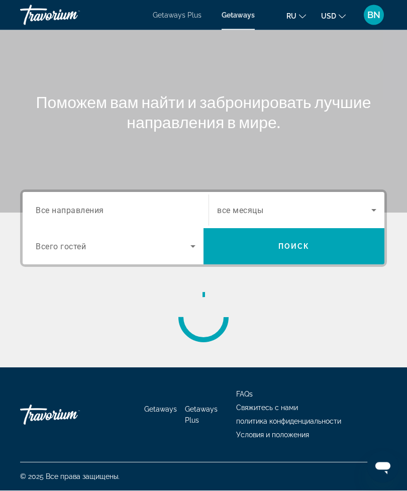
scroll to position [32, 0]
